Goal: Task Accomplishment & Management: Manage account settings

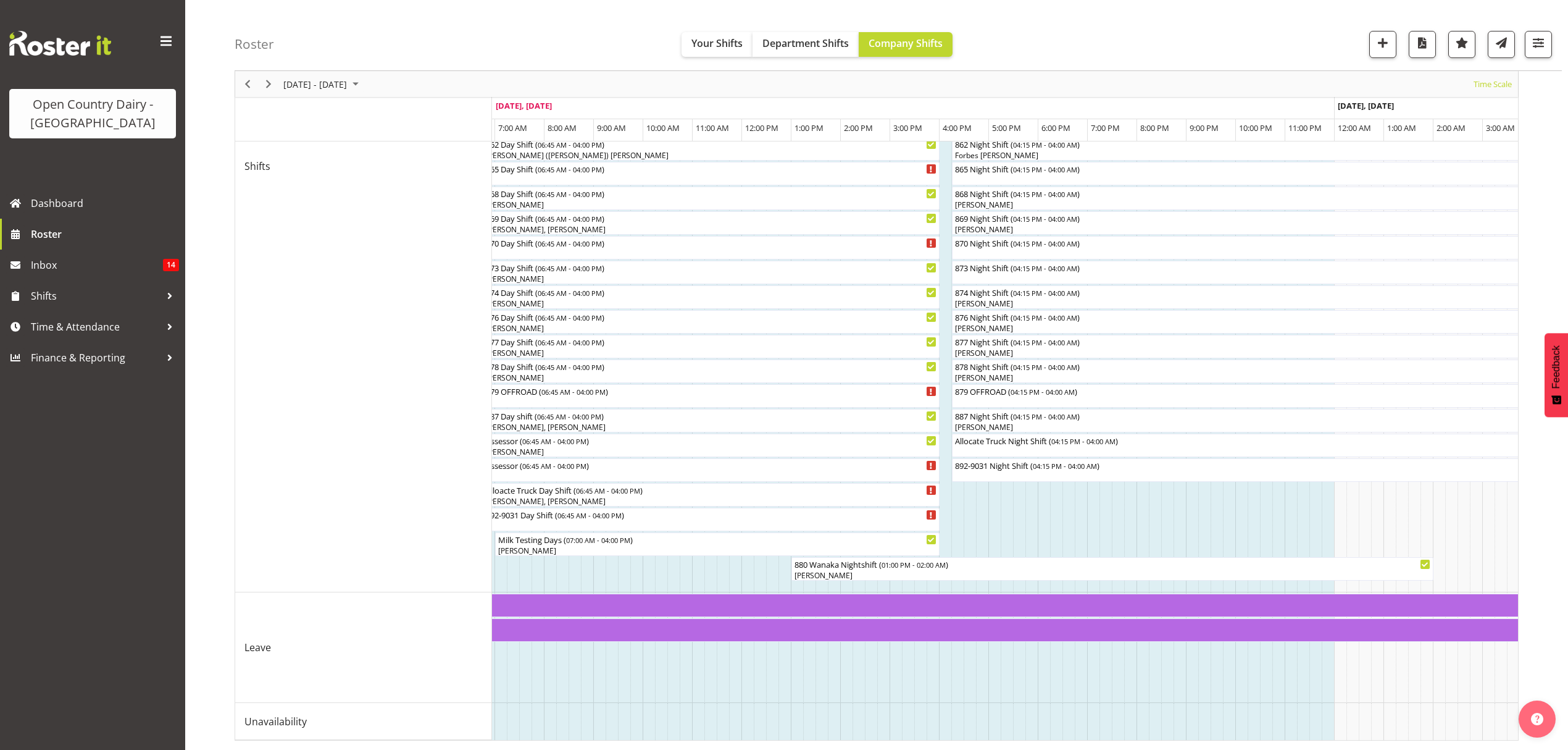
scroll to position [0, 4132]
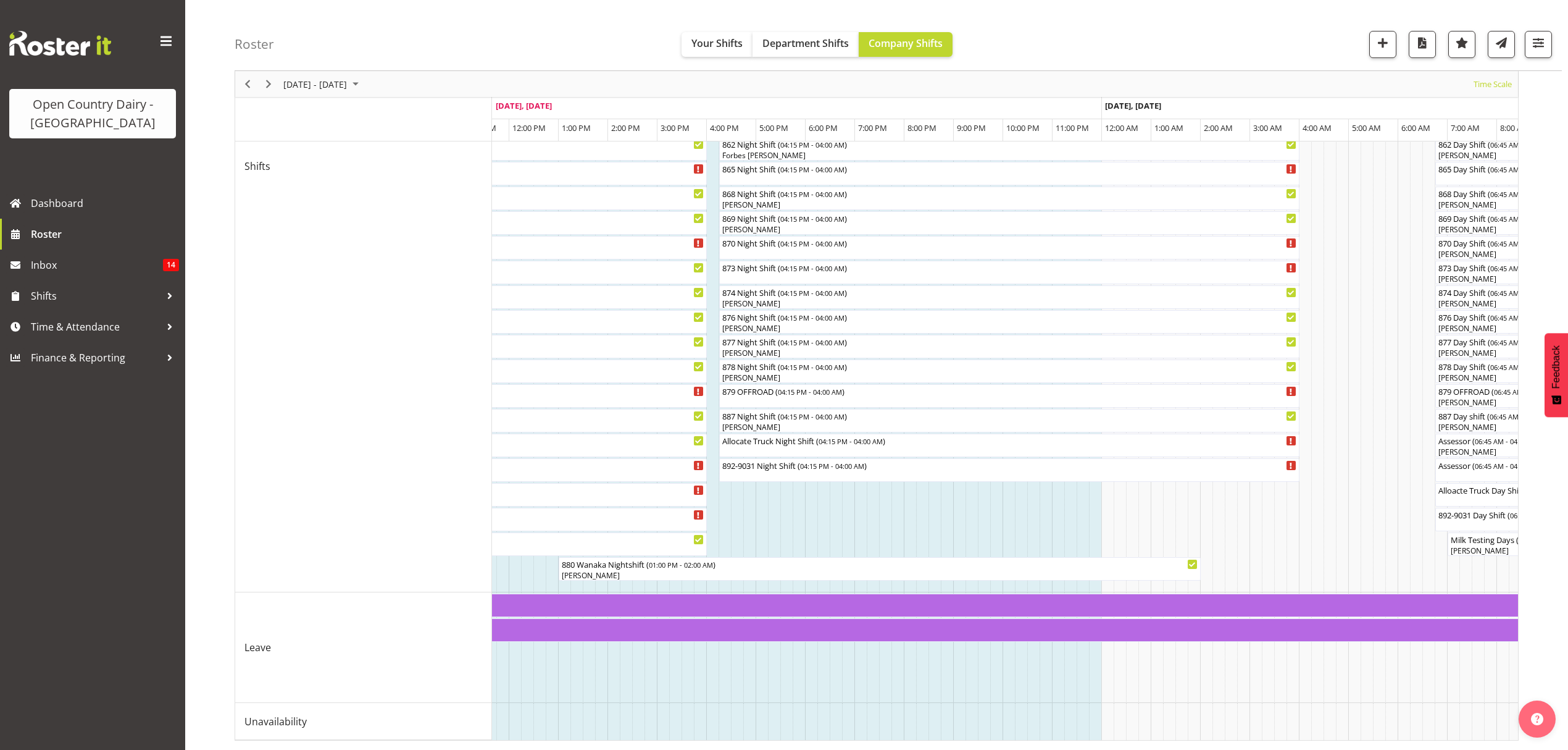
drag, startPoint x: 1060, startPoint y: 742, endPoint x: 1143, endPoint y: 743, distance: 83.0
click at [1143, 743] on div "[DATE] - [DATE] [DATE] Timeline Day Timeline Week Timeline Fortnight Timeline M…" at bounding box center [901, 204] width 1333 height 1091
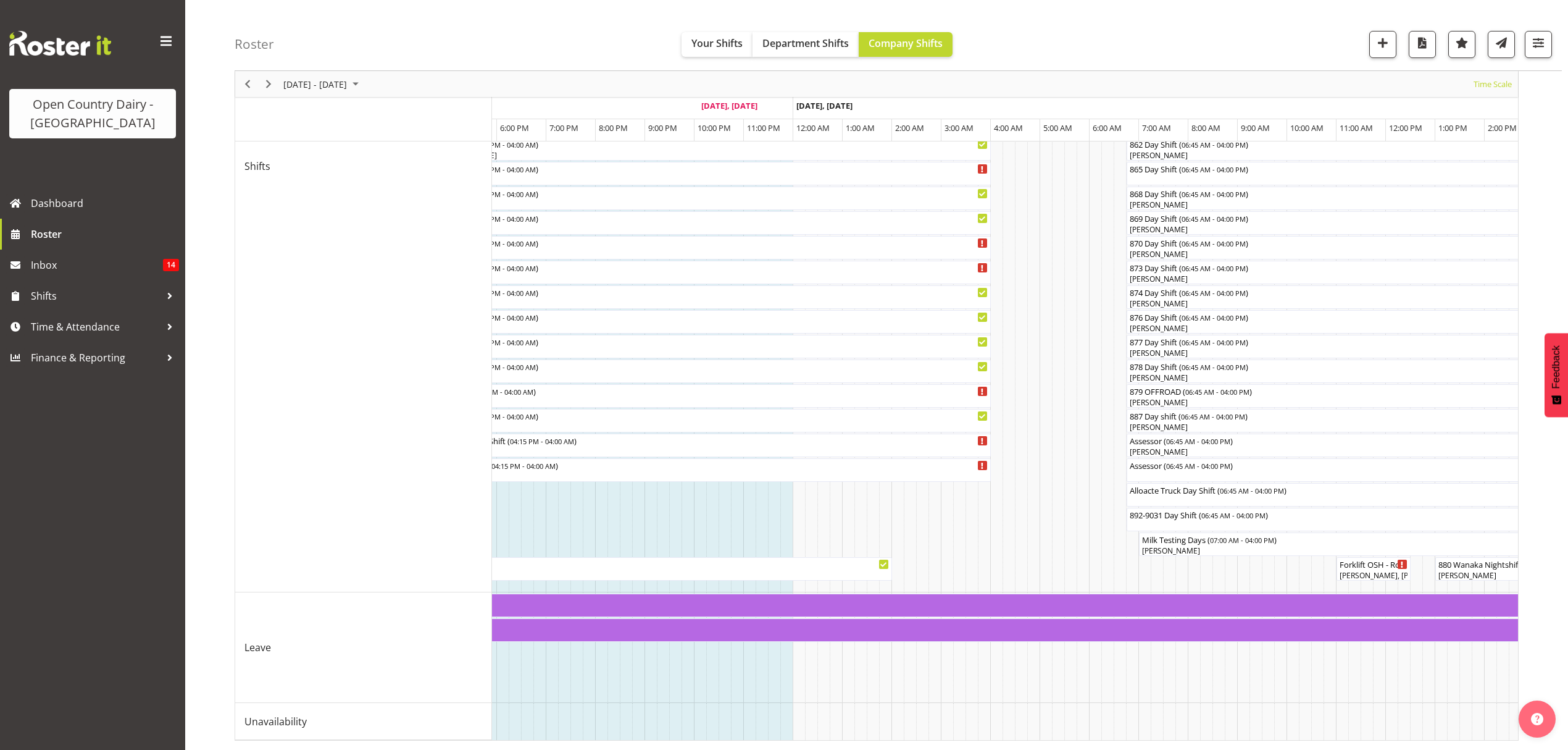
scroll to position [0, 4646]
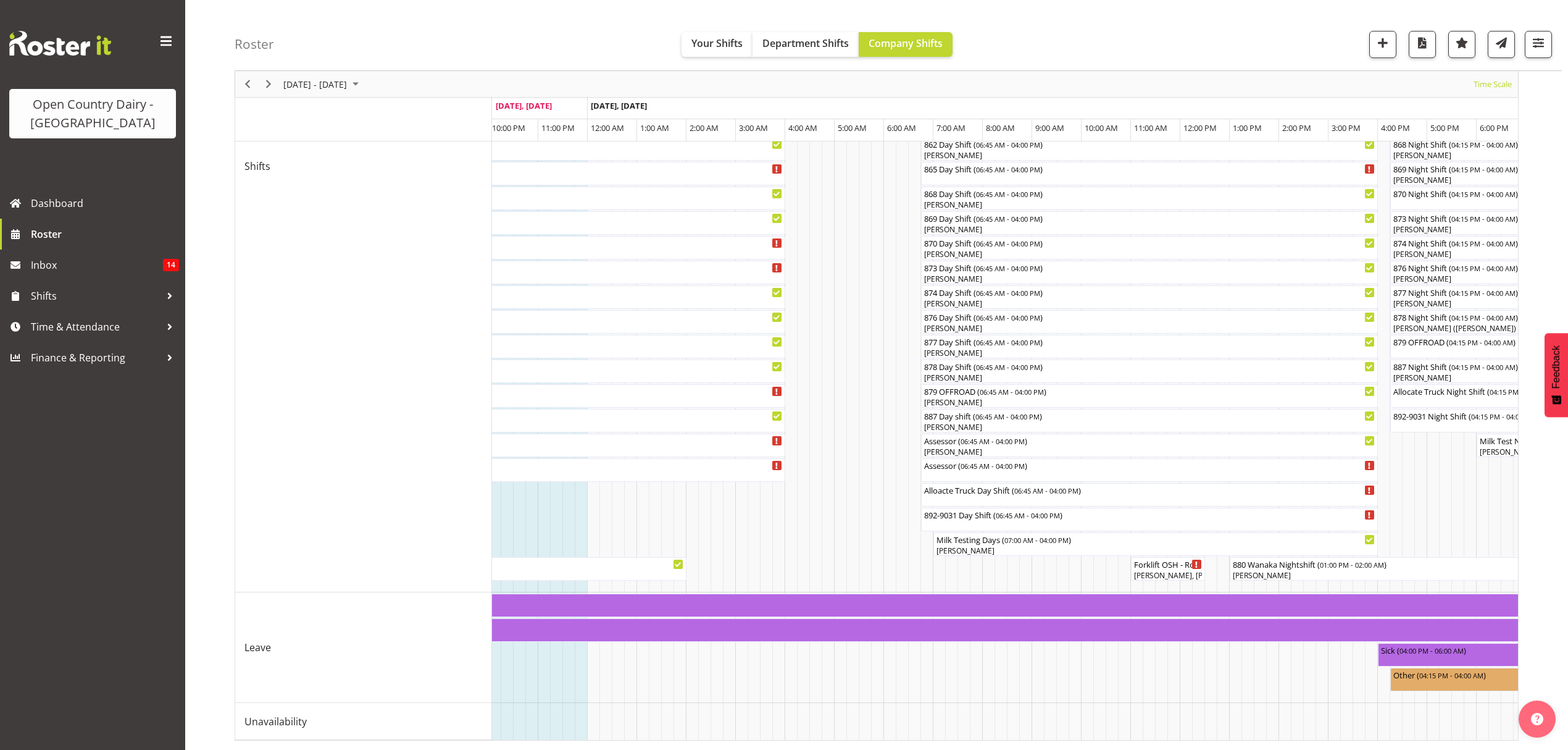
drag, startPoint x: 1140, startPoint y: 740, endPoint x: 1159, endPoint y: 746, distance: 19.9
click at [1159, 746] on div "[DATE] - [DATE] [DATE] Timeline Day Timeline Week Timeline Fortnight Timeline M…" at bounding box center [901, 204] width 1333 height 1091
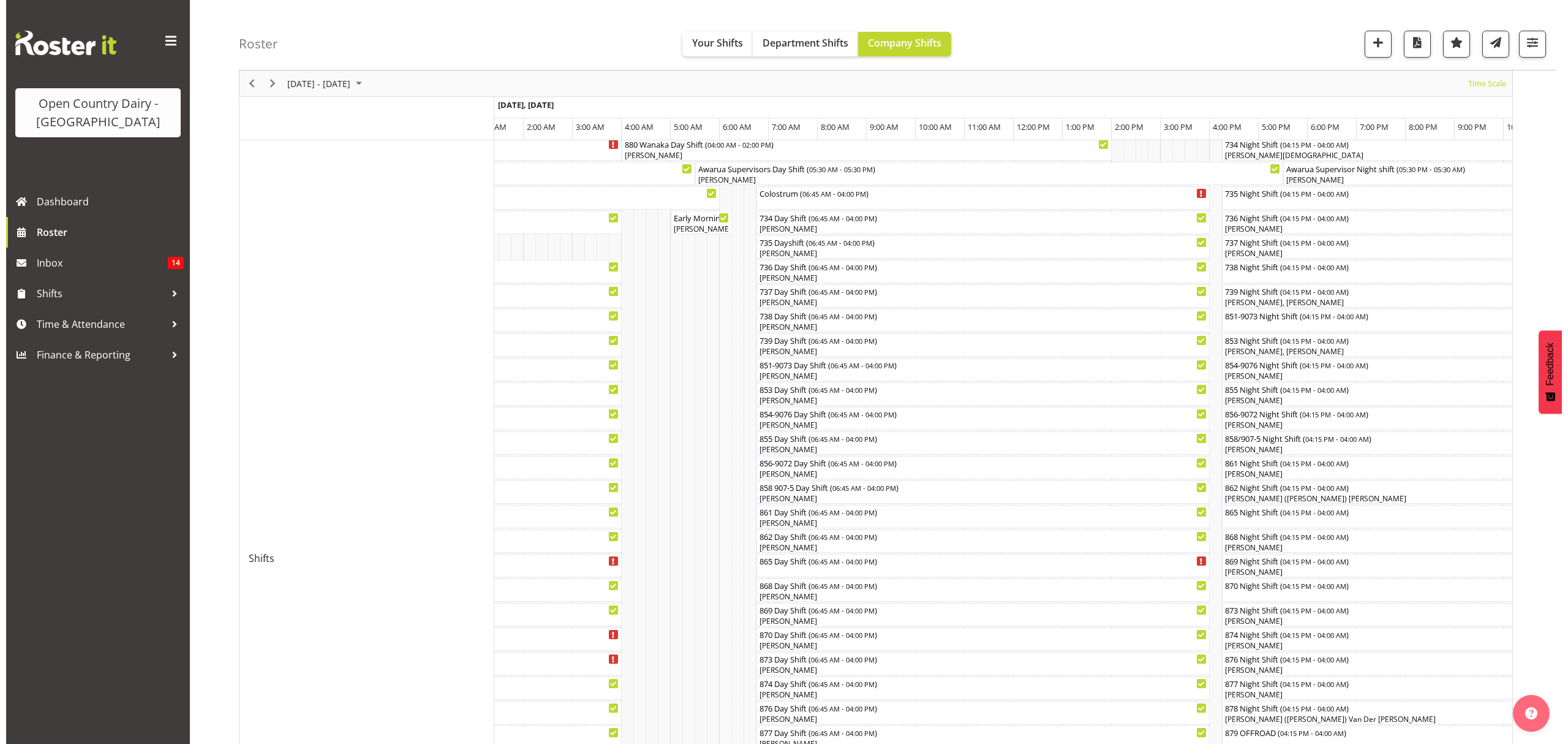
scroll to position [59, 0]
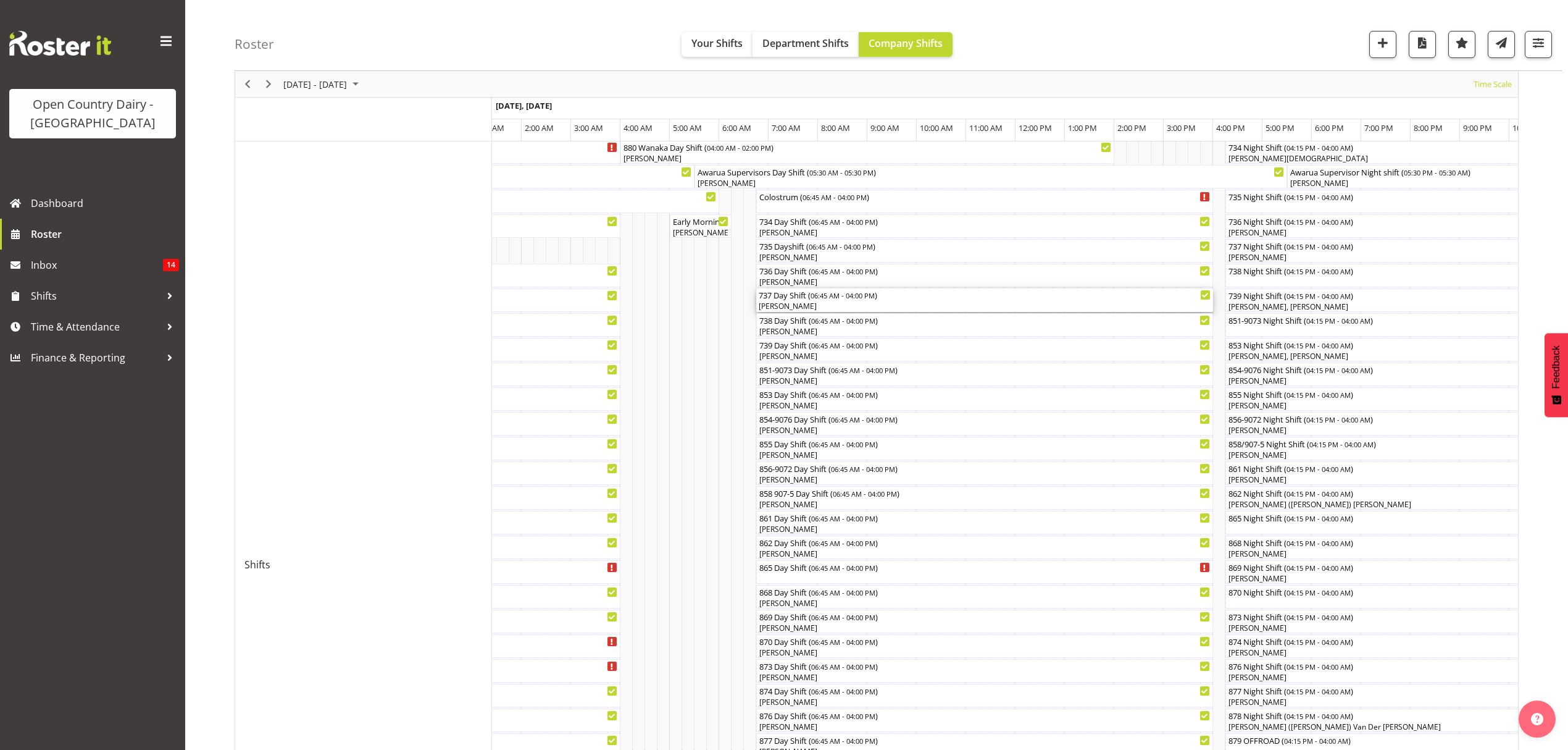
click at [781, 302] on div "[PERSON_NAME]" at bounding box center [985, 306] width 452 height 11
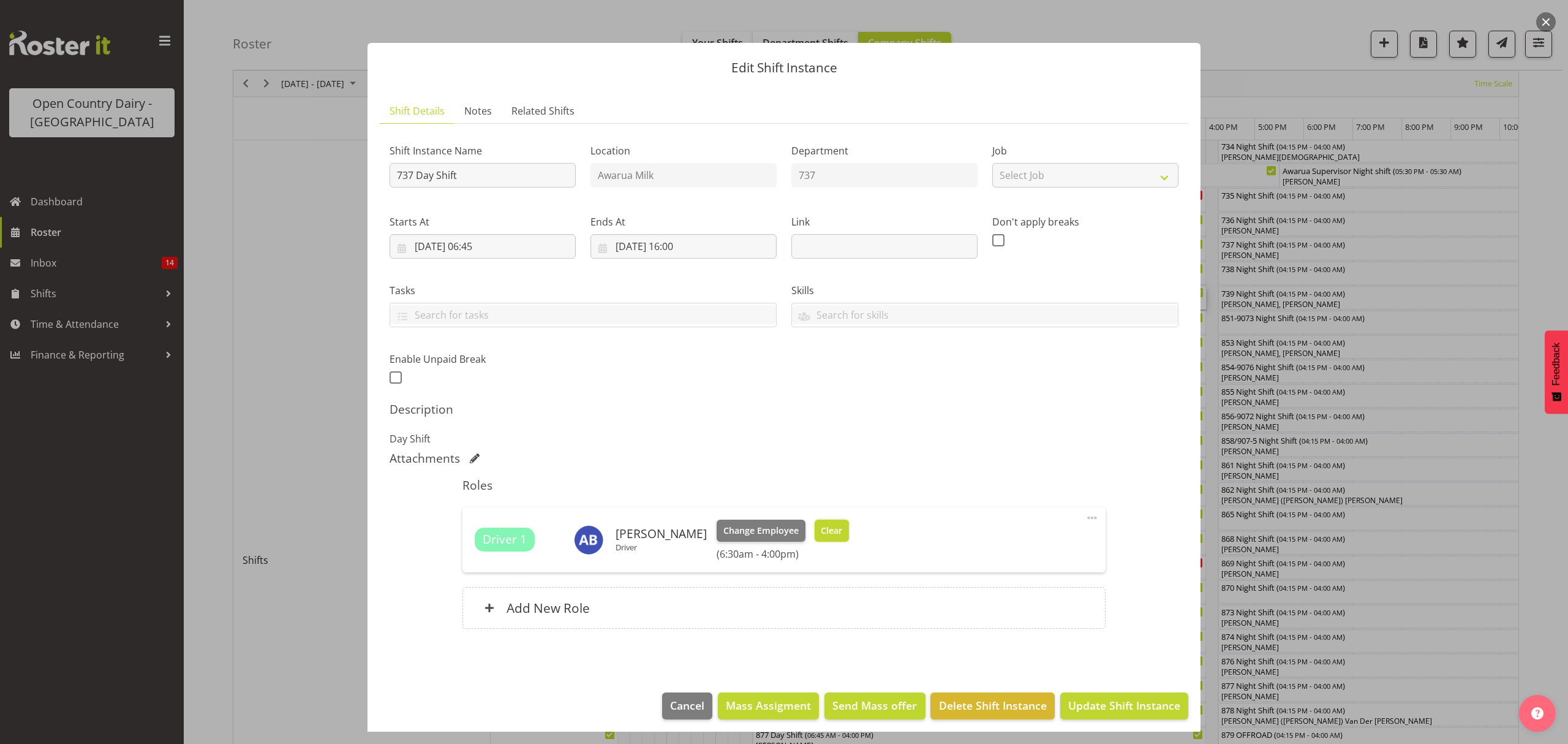
click at [821, 530] on span "Clear" at bounding box center [832, 530] width 22 height 13
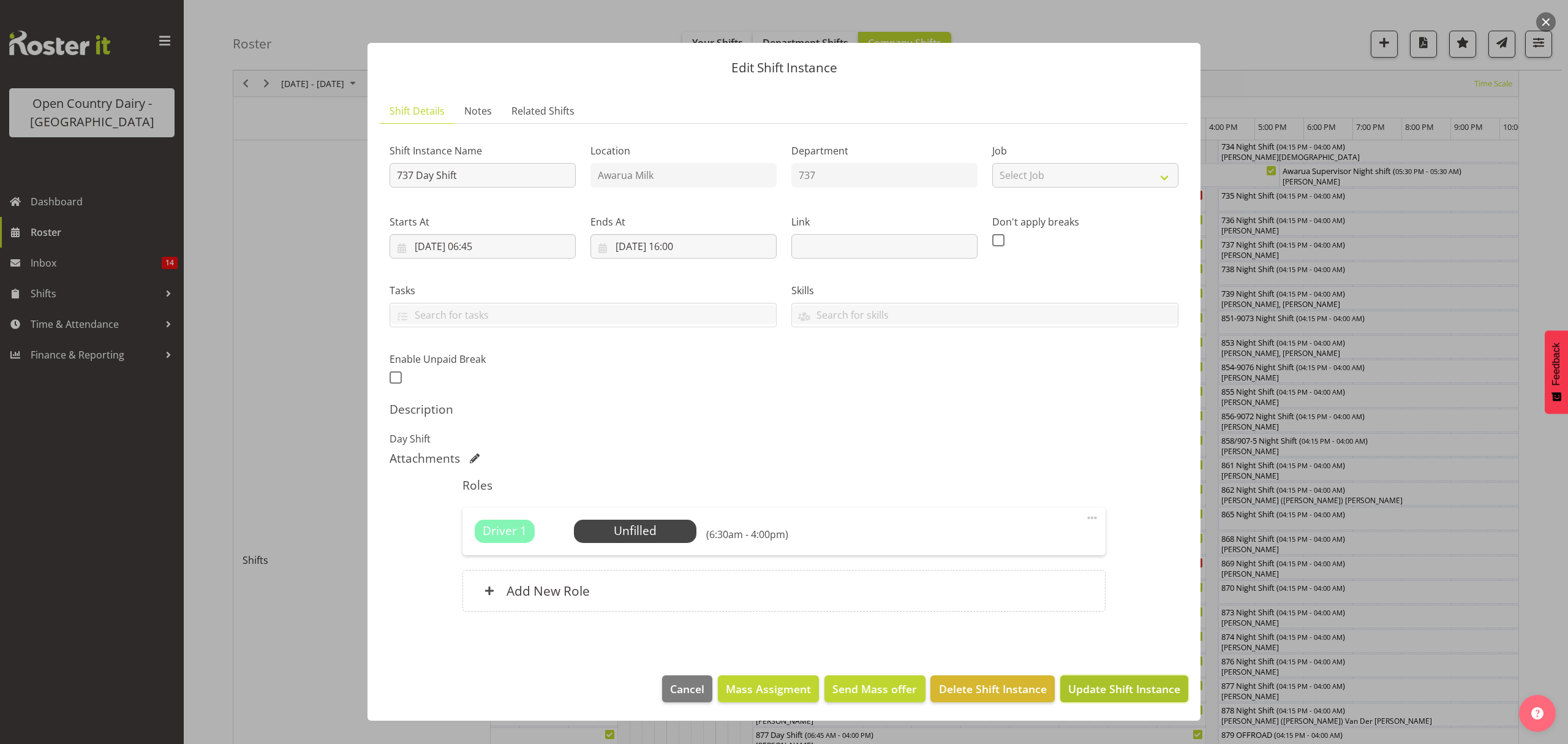
click at [1083, 682] on span "Update Shift Instance" at bounding box center [1123, 688] width 112 height 16
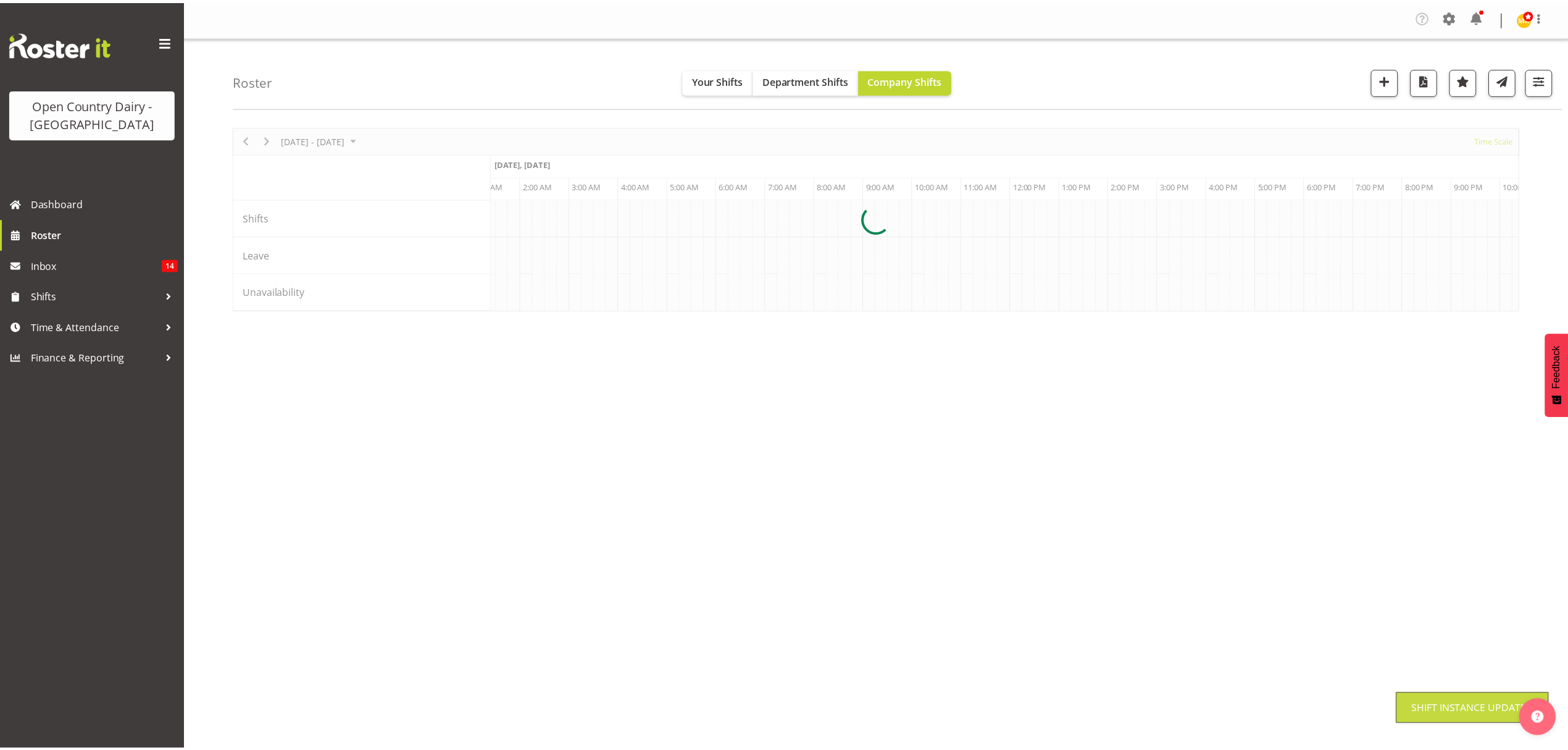
scroll to position [0, 0]
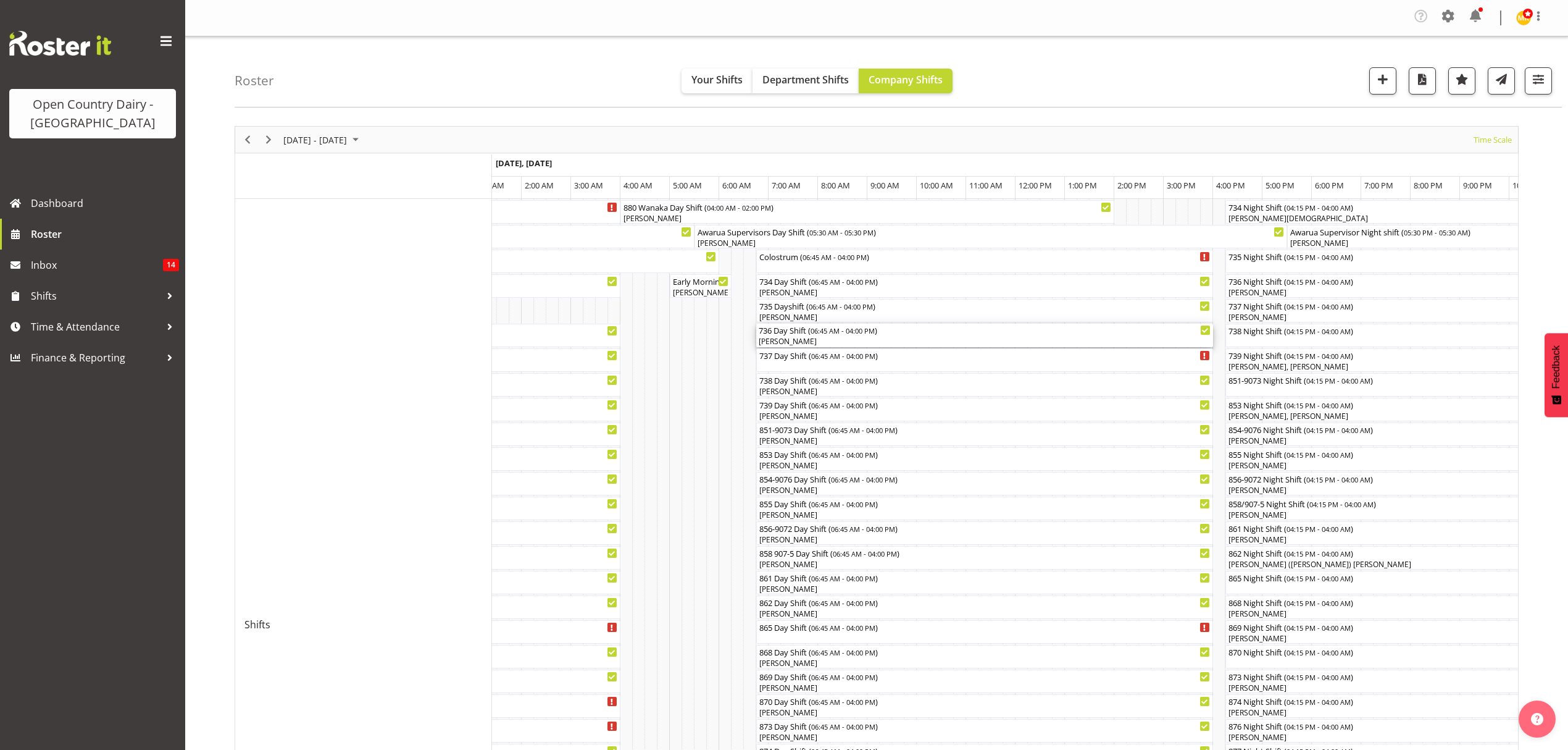
click at [882, 339] on div "[PERSON_NAME]" at bounding box center [985, 341] width 452 height 11
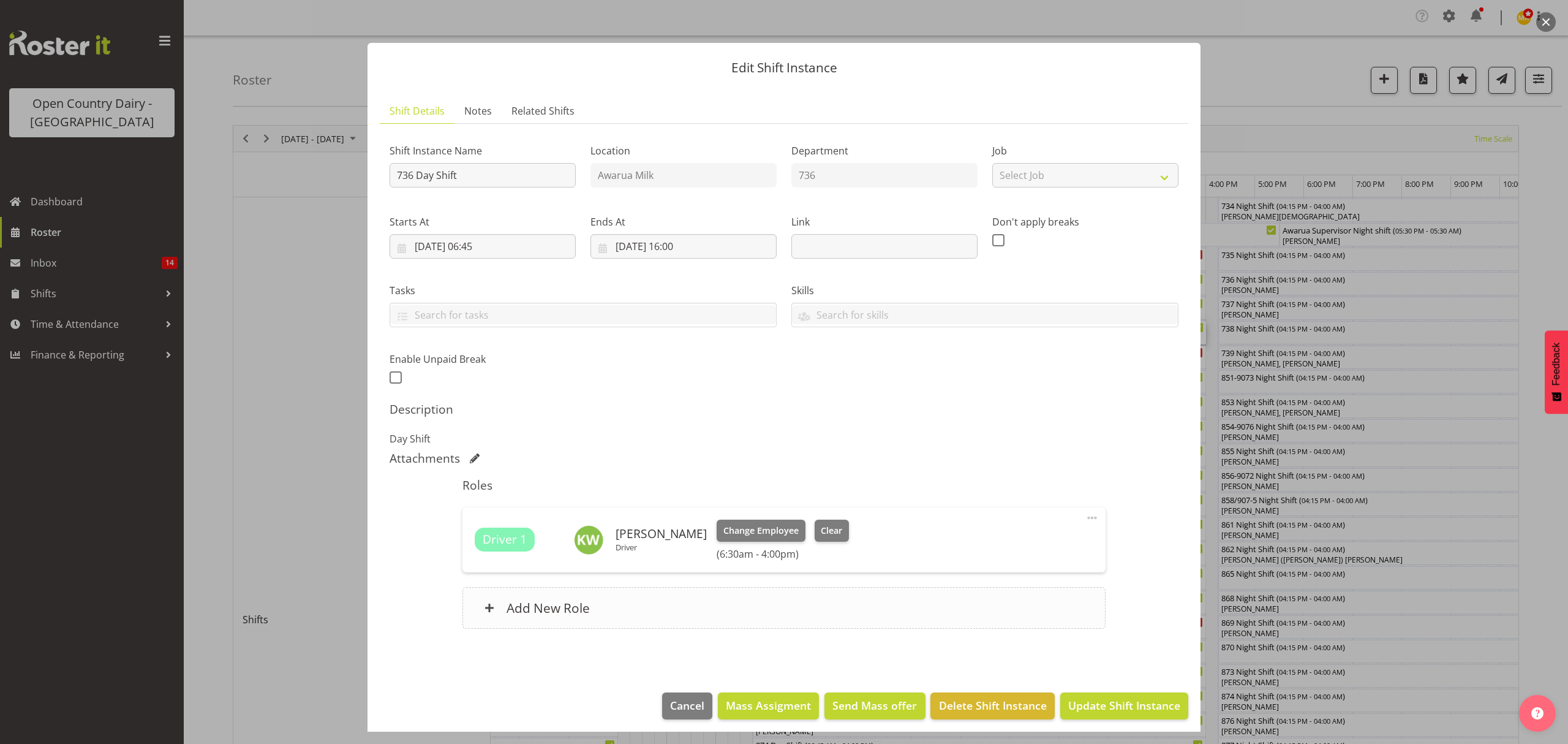
click at [694, 602] on div "Add New Role" at bounding box center [783, 608] width 642 height 42
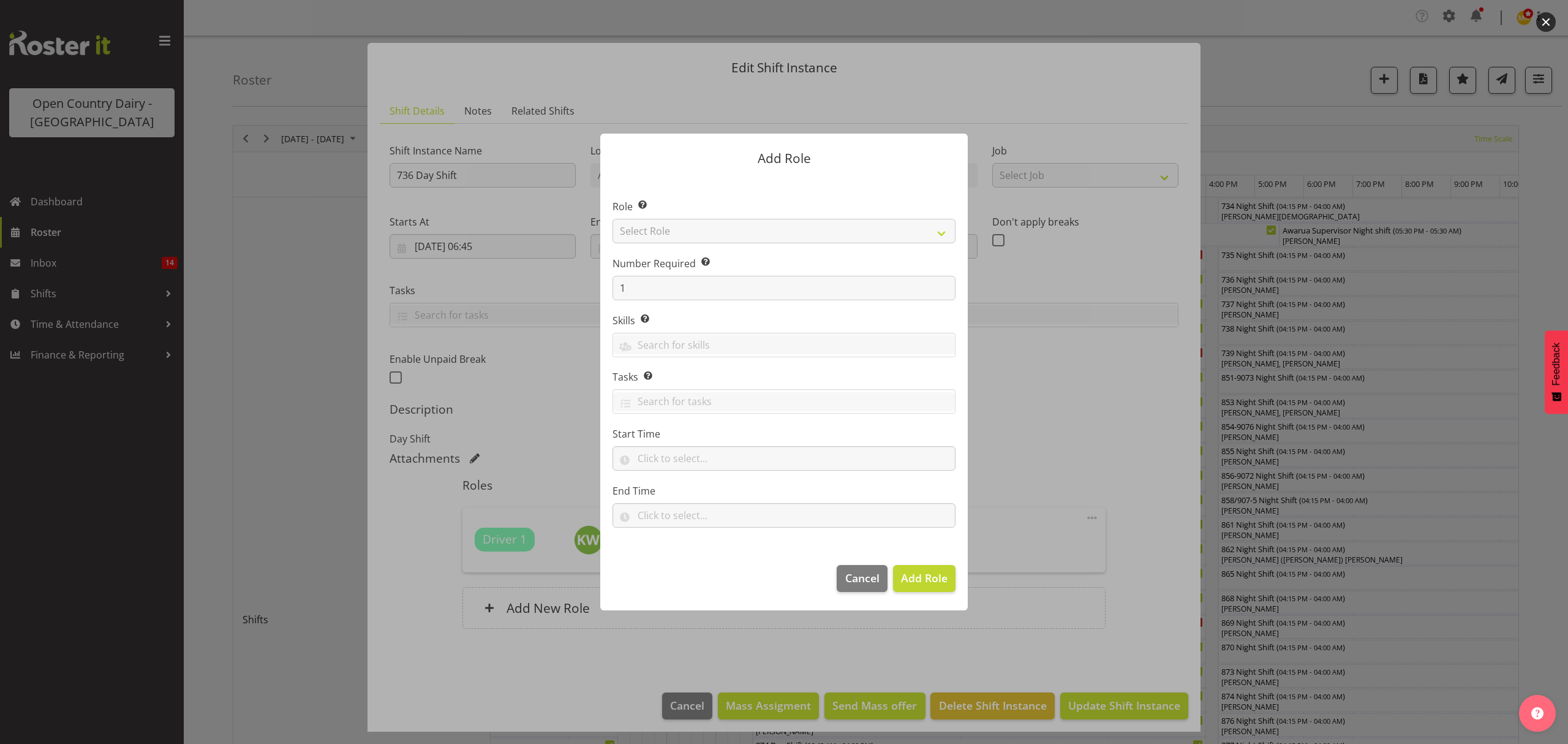
click at [836, 237] on section "Role Select the role you wish to add to the shift. Select Role Crew Leader Driv…" at bounding box center [784, 364] width 367 height 375
click at [844, 233] on select "Select Role Crew Leader Driver Driver Assessor Dayshift Driver Assessor Nightsh…" at bounding box center [784, 230] width 343 height 24
select select "1437"
click at [612, 219] on select "Select Role Crew Leader Driver Driver Assessor Dayshift Driver Assessor Nightsh…" at bounding box center [784, 230] width 343 height 24
click at [936, 584] on span "Add Role" at bounding box center [924, 578] width 47 height 15
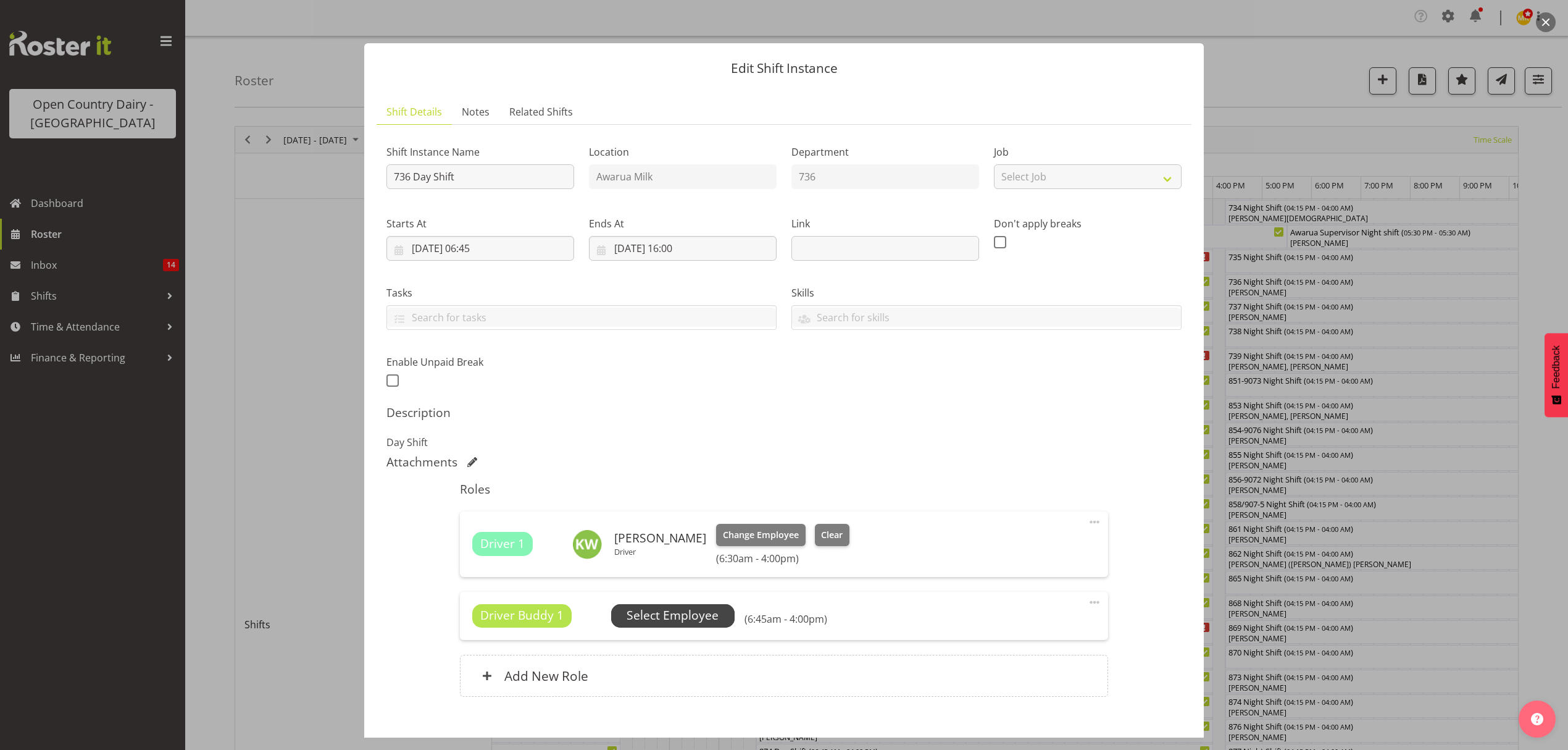
click at [687, 618] on span "Select Employee" at bounding box center [673, 615] width 92 height 18
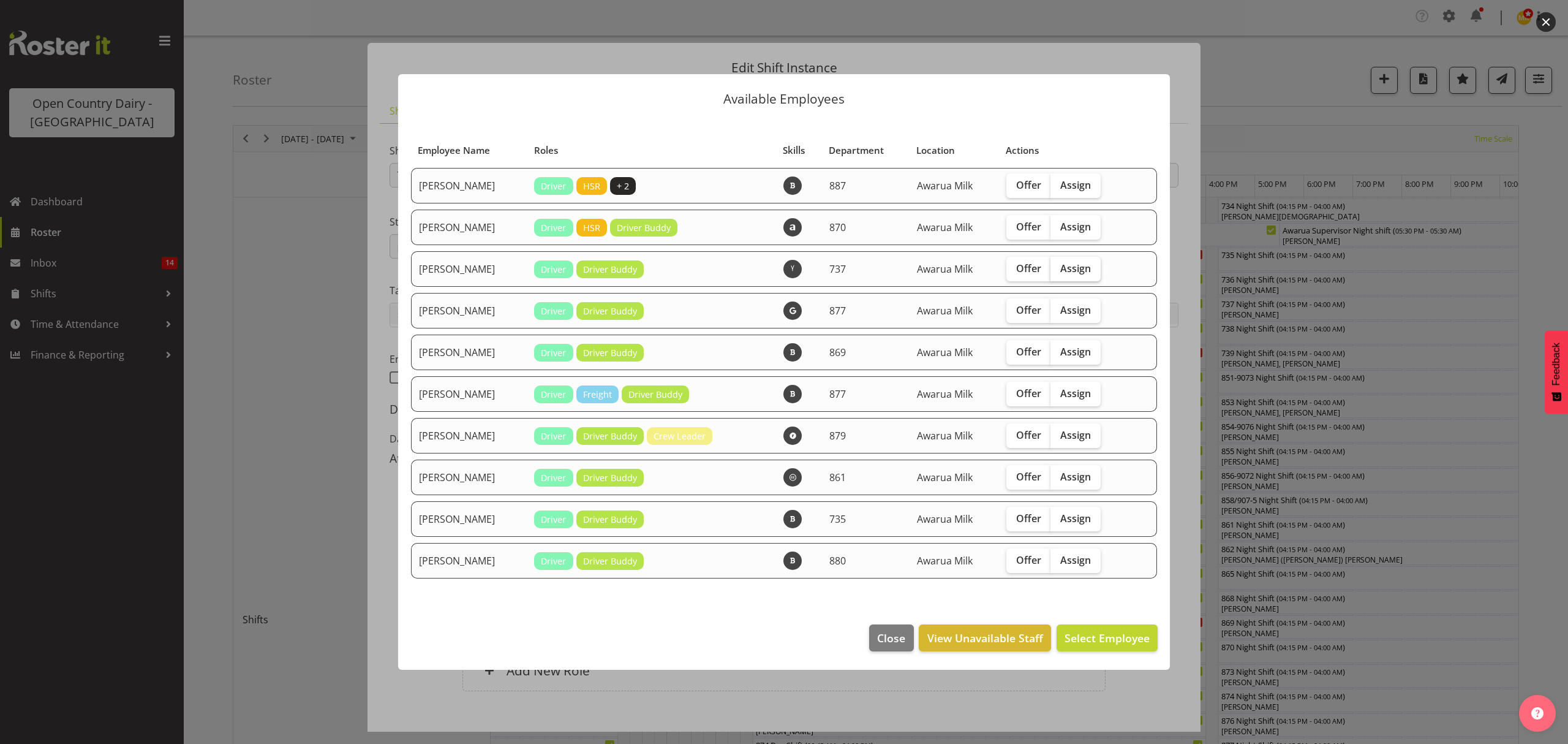
click at [1075, 273] on span "Assign" at bounding box center [1075, 268] width 31 height 12
click at [1059, 272] on input "Assign" at bounding box center [1054, 269] width 8 height 8
checkbox input "true"
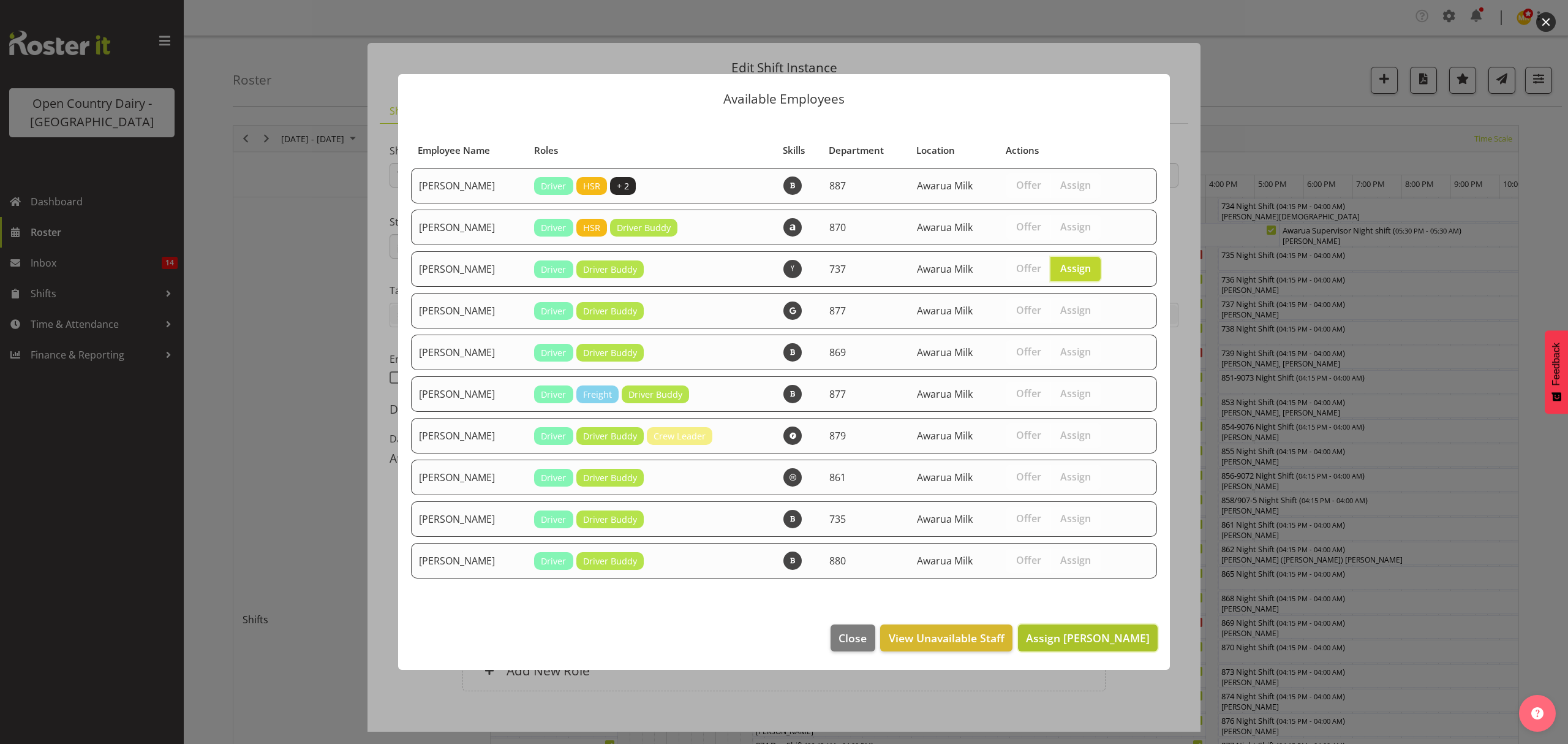
click at [1088, 638] on span "Assign [PERSON_NAME]" at bounding box center [1088, 638] width 124 height 15
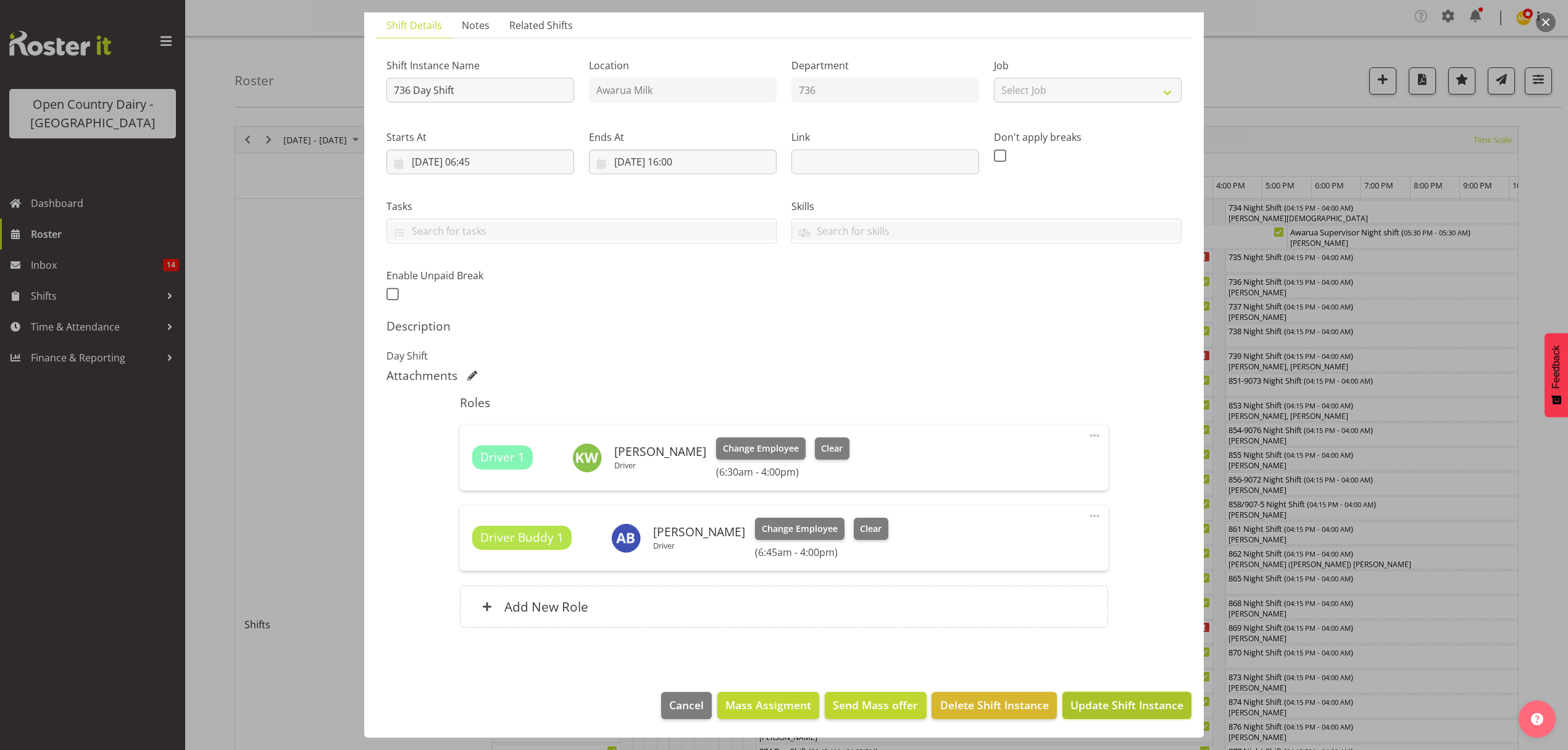
click at [1112, 696] on button "Update Shift Instance" at bounding box center [1127, 706] width 129 height 27
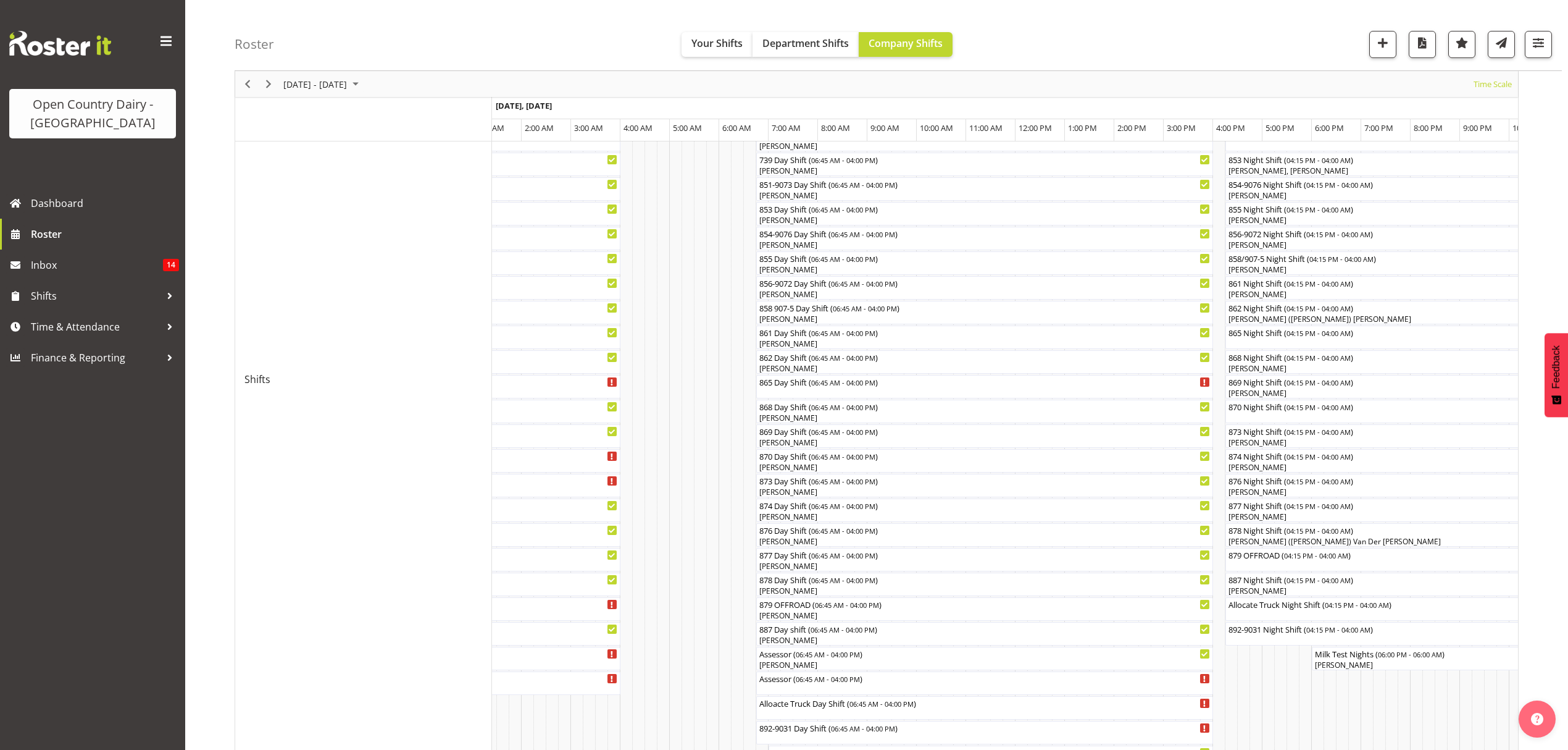
scroll to position [247, 0]
